Goal: Information Seeking & Learning: Check status

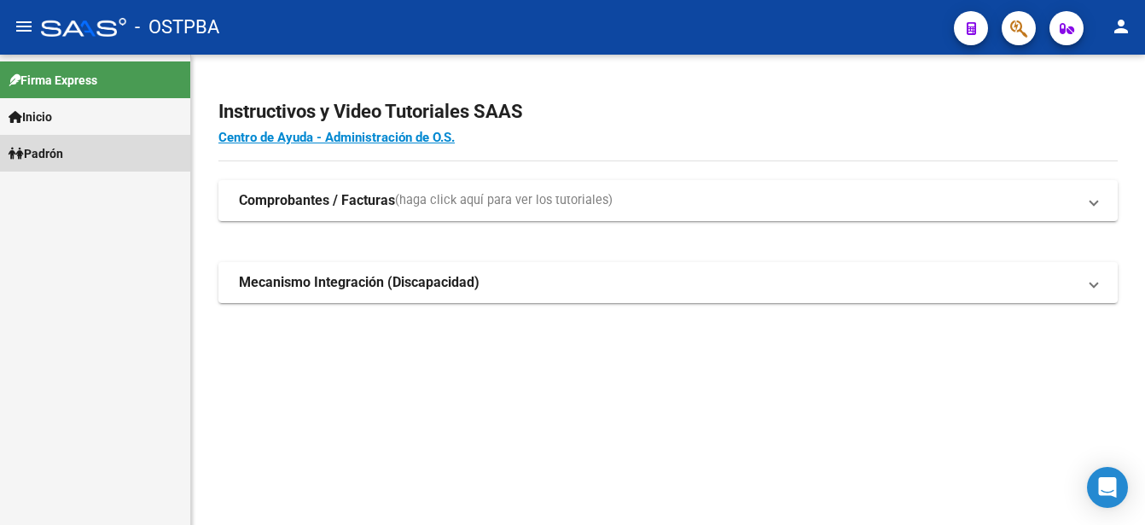
click at [62, 152] on span "Padrón" at bounding box center [36, 153] width 55 height 19
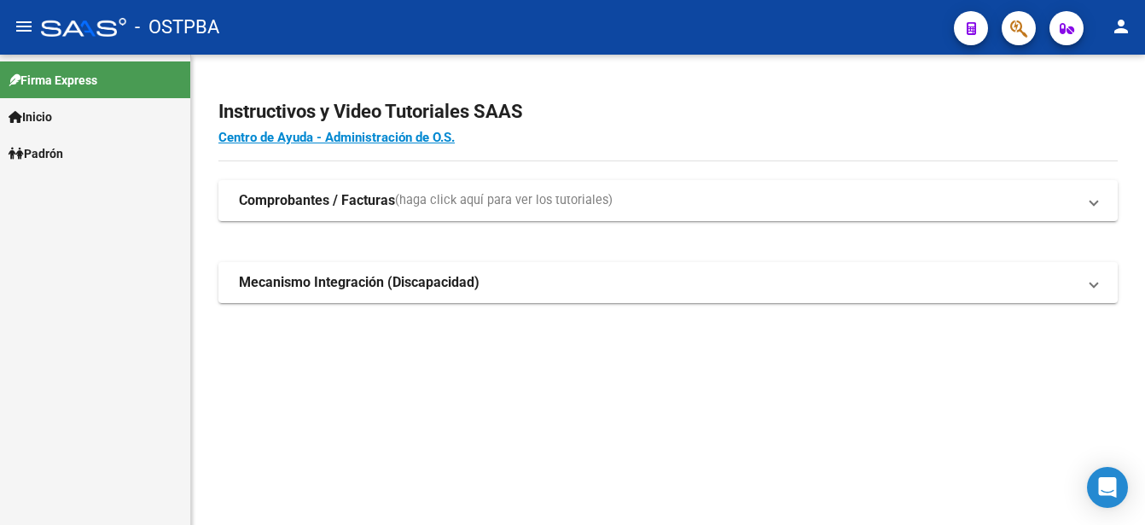
click at [62, 152] on span "Padrón" at bounding box center [36, 153] width 55 height 19
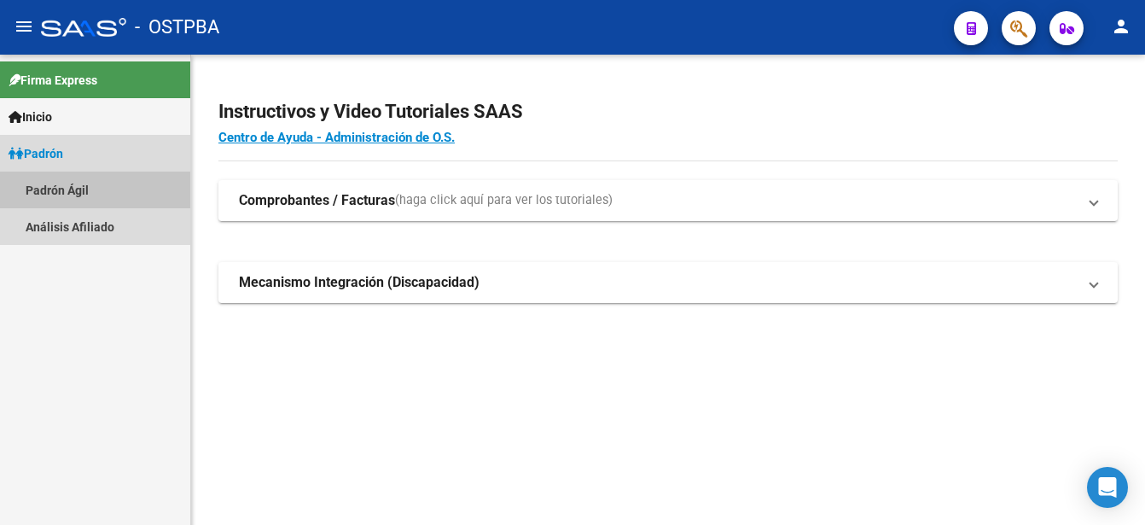
click at [73, 185] on link "Padrón Ágil" at bounding box center [95, 189] width 190 height 37
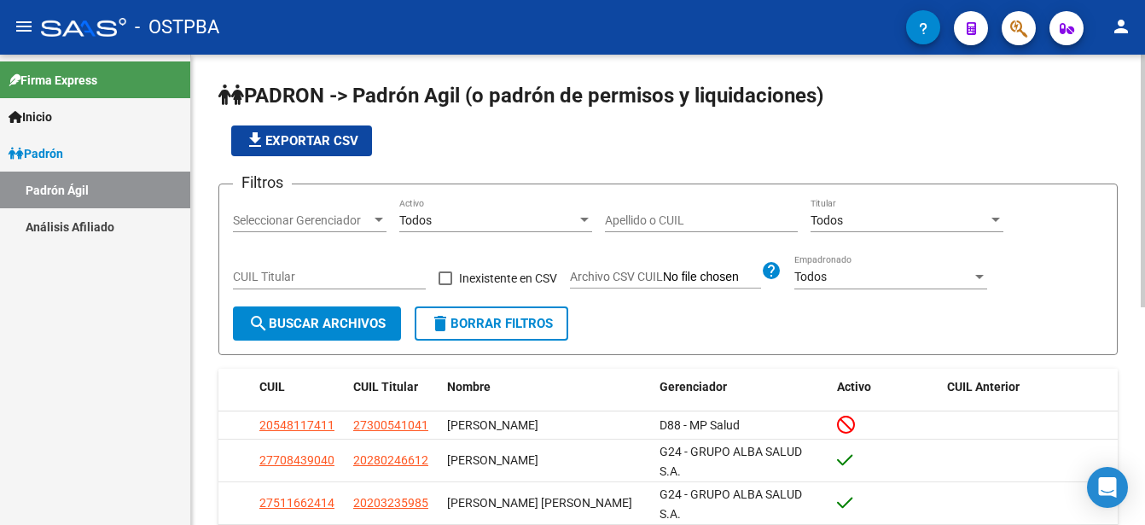
click at [608, 213] on input "Apellido o CUIL" at bounding box center [701, 220] width 193 height 15
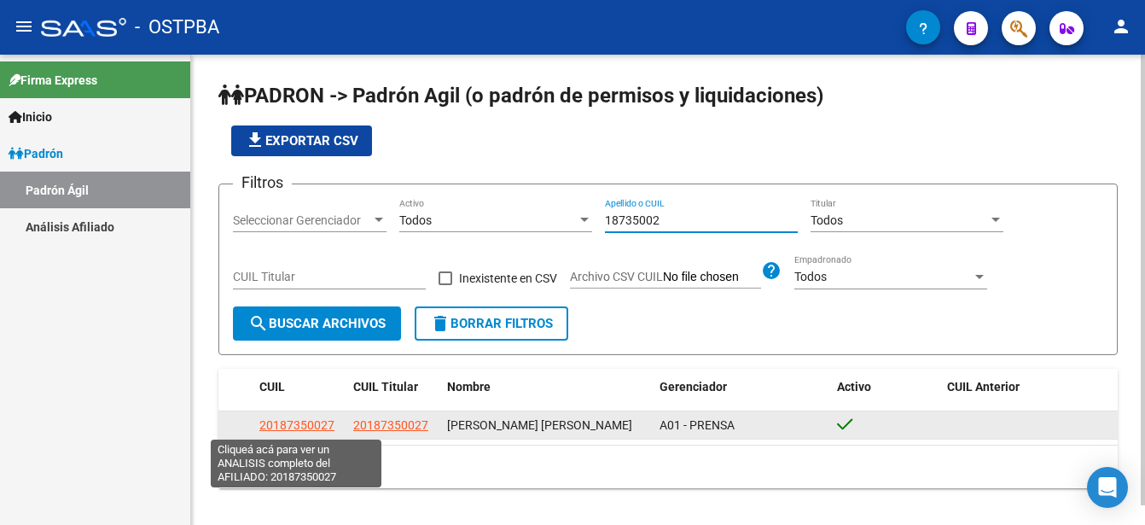
type input "18735002"
click at [310, 423] on span "20187350027" at bounding box center [296, 425] width 75 height 14
type textarea "20187350027"
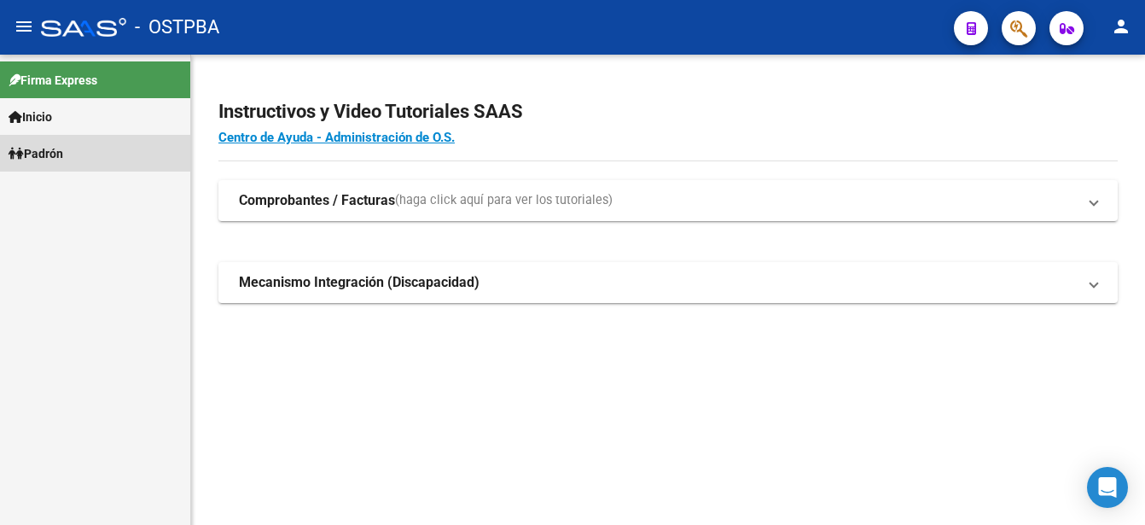
click at [43, 150] on span "Padrón" at bounding box center [36, 153] width 55 height 19
click at [48, 148] on span "Padrón" at bounding box center [36, 153] width 55 height 19
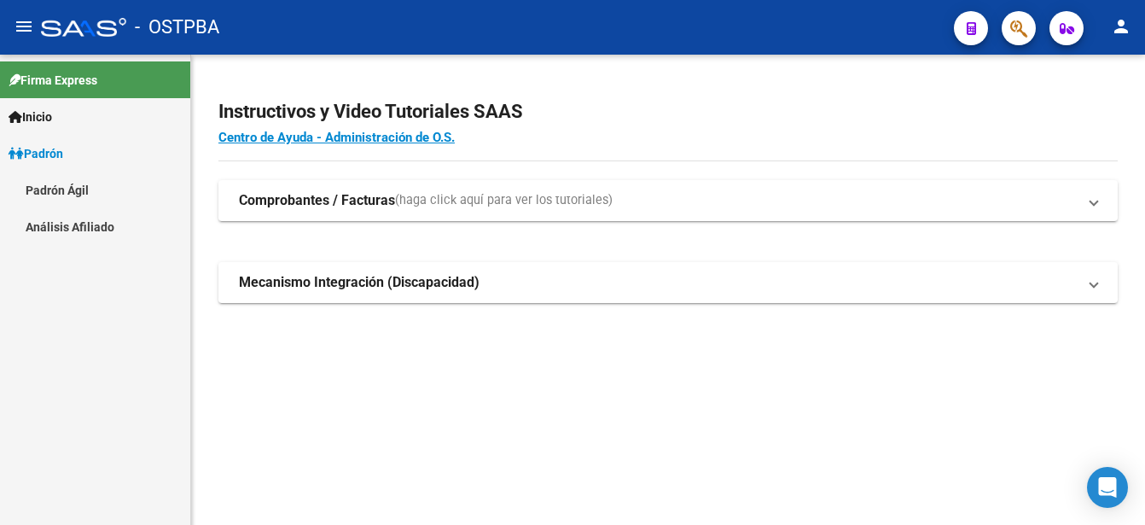
click at [49, 185] on link "Padrón Ágil" at bounding box center [95, 189] width 190 height 37
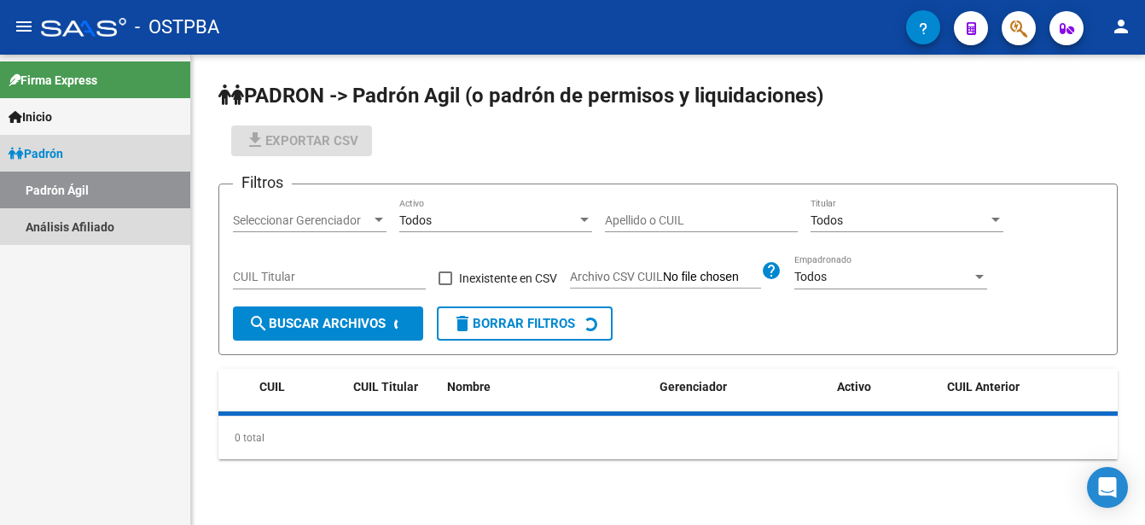
click at [49, 185] on link "Padrón Ágil" at bounding box center [95, 189] width 190 height 37
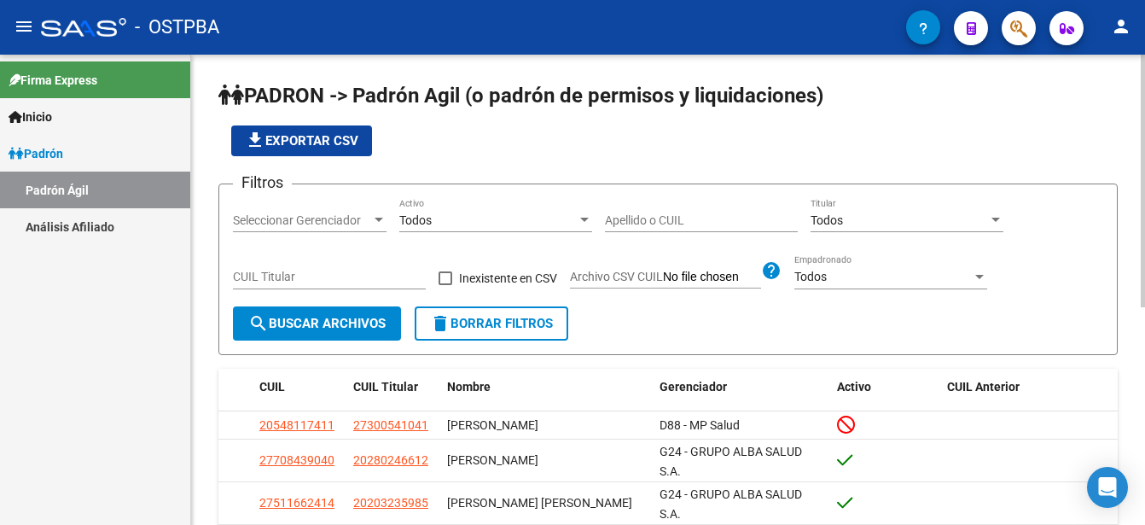
click at [613, 219] on input "Apellido o CUIL" at bounding box center [701, 220] width 193 height 15
